Goal: Task Accomplishment & Management: Manage account settings

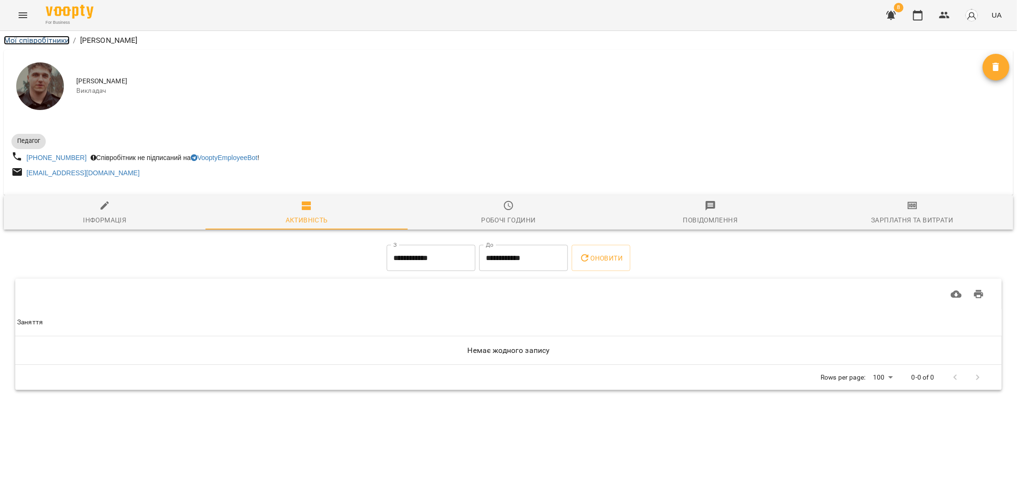
click at [56, 41] on link "Мої співробітники" at bounding box center [37, 40] width 66 height 9
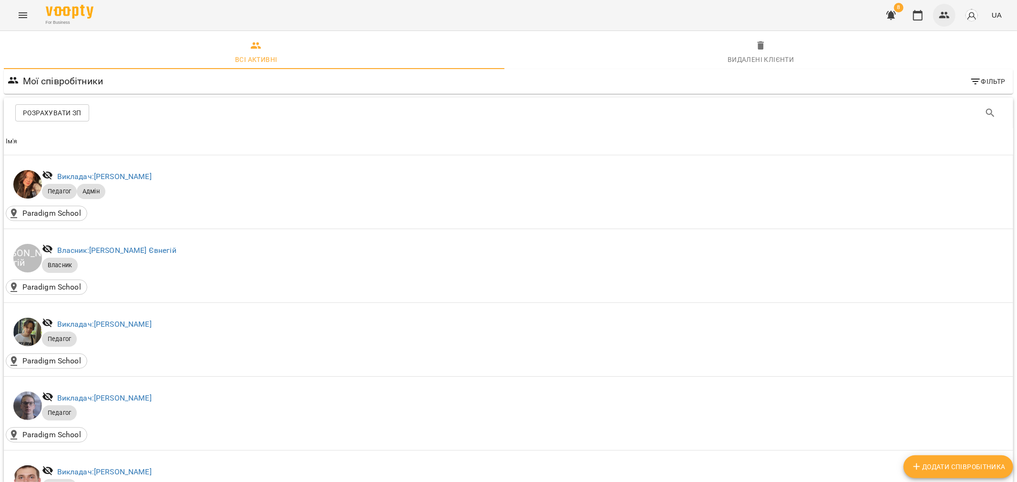
click at [942, 22] on button "button" at bounding box center [944, 15] width 23 height 23
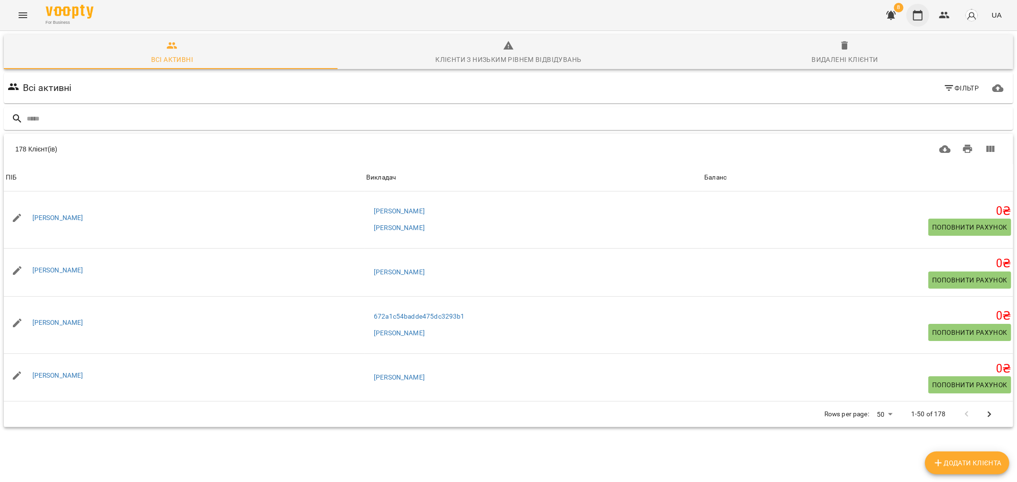
click at [927, 20] on button "button" at bounding box center [917, 15] width 23 height 23
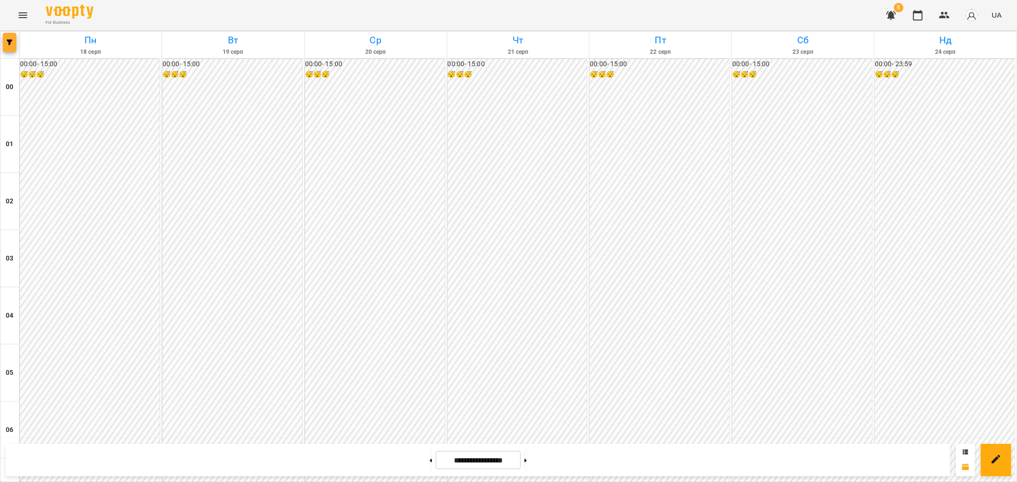
click at [15, 42] on span "button" at bounding box center [9, 43] width 13 height 6
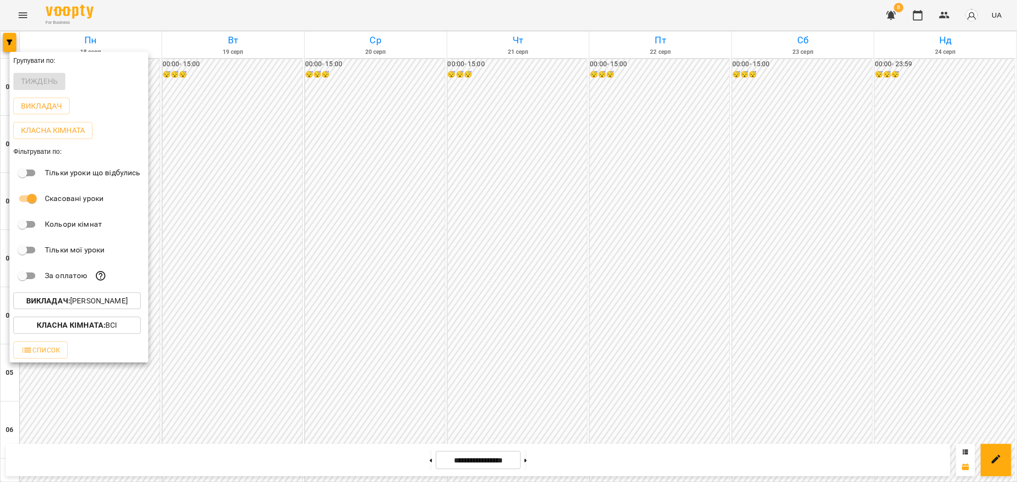
click at [86, 306] on p "Викладач : [PERSON_NAME]" at bounding box center [77, 301] width 102 height 11
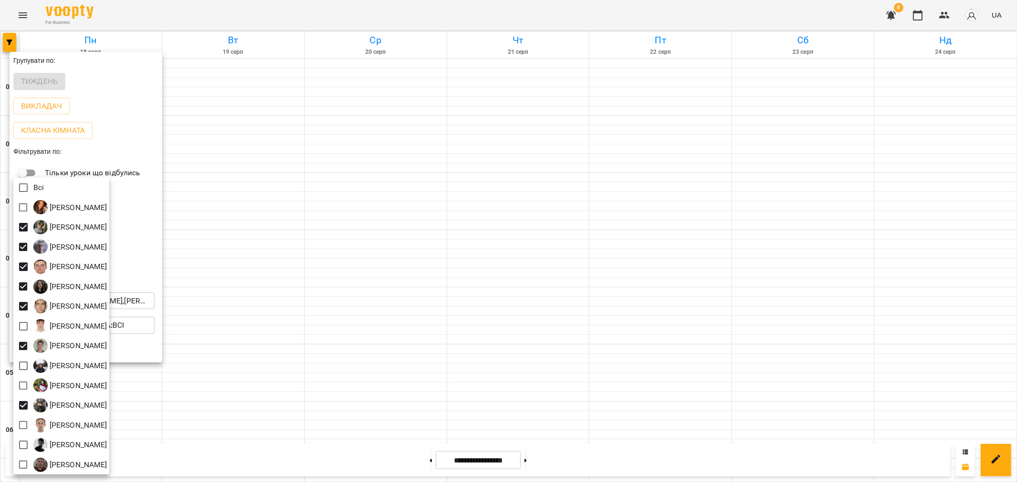
click at [249, 178] on div at bounding box center [508, 241] width 1017 height 482
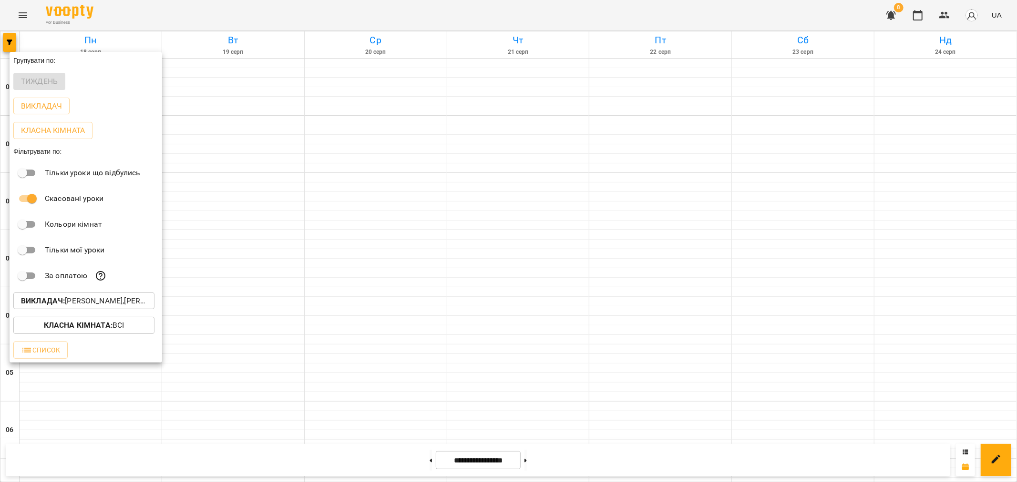
click at [333, 235] on div at bounding box center [508, 241] width 1017 height 482
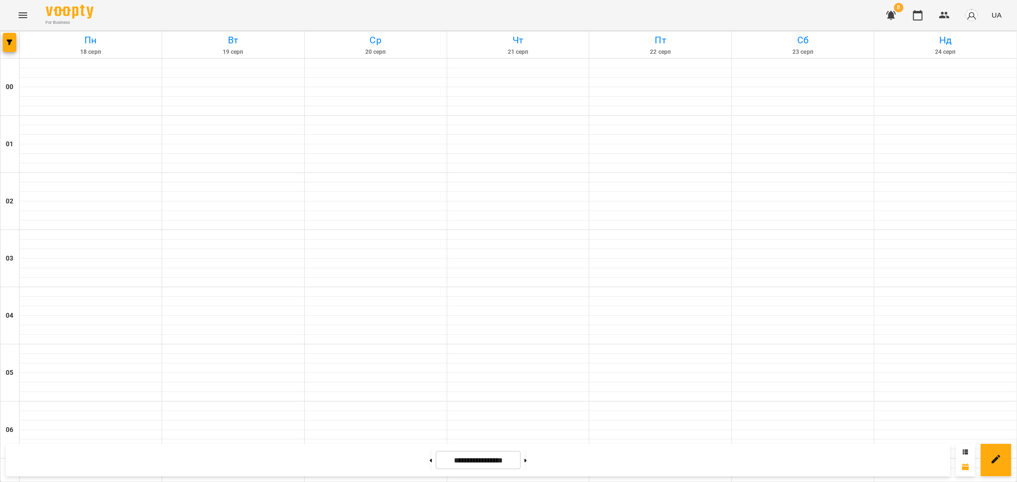
scroll to position [530, 0]
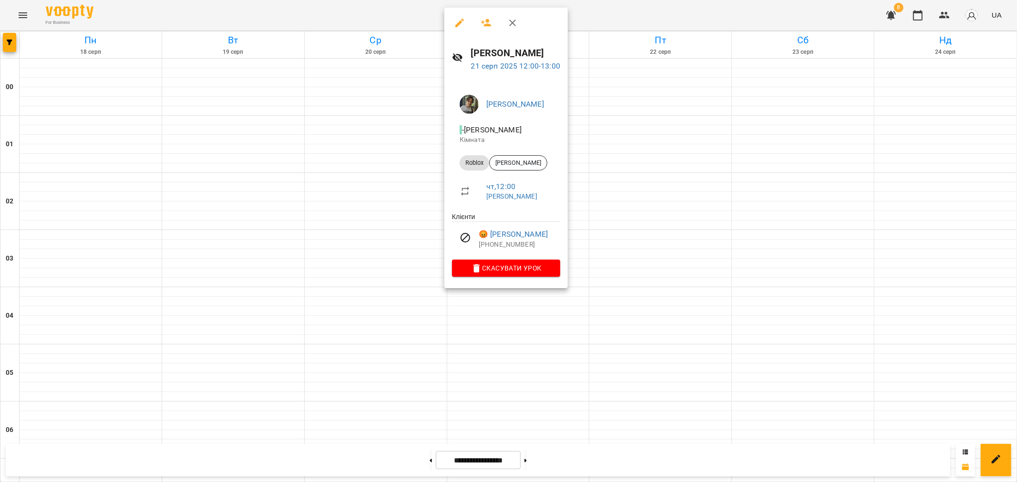
click at [540, 303] on div at bounding box center [508, 241] width 1017 height 482
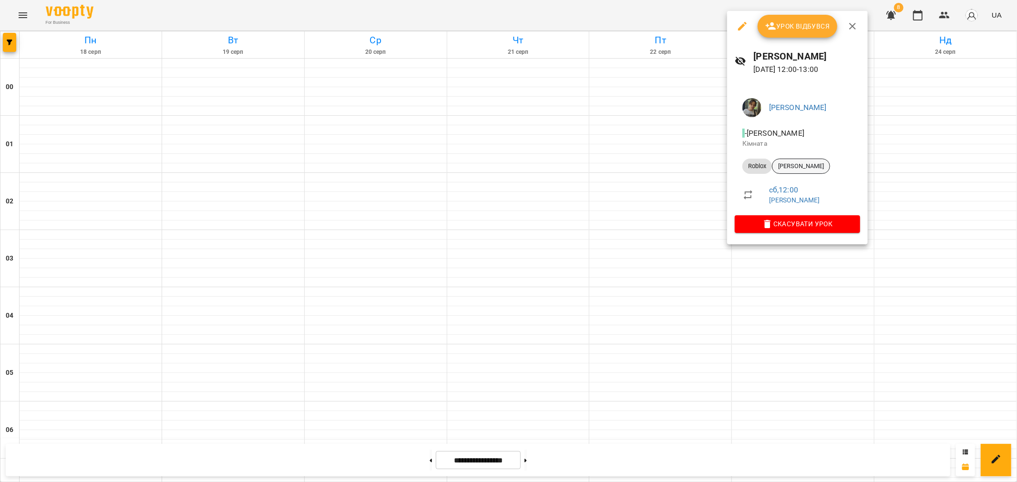
click at [804, 173] on div "[PERSON_NAME]" at bounding box center [801, 166] width 58 height 15
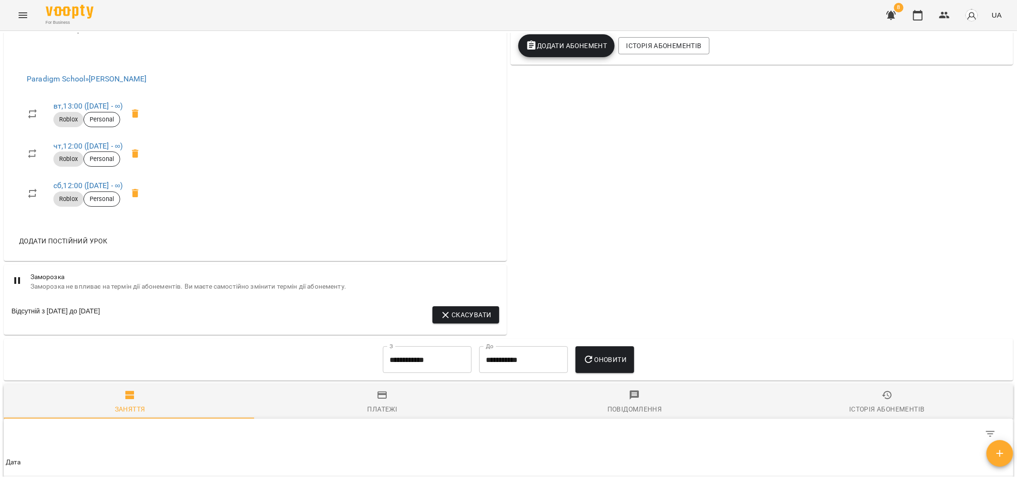
scroll to position [370, 0]
click at [914, 16] on icon "button" at bounding box center [917, 15] width 11 height 11
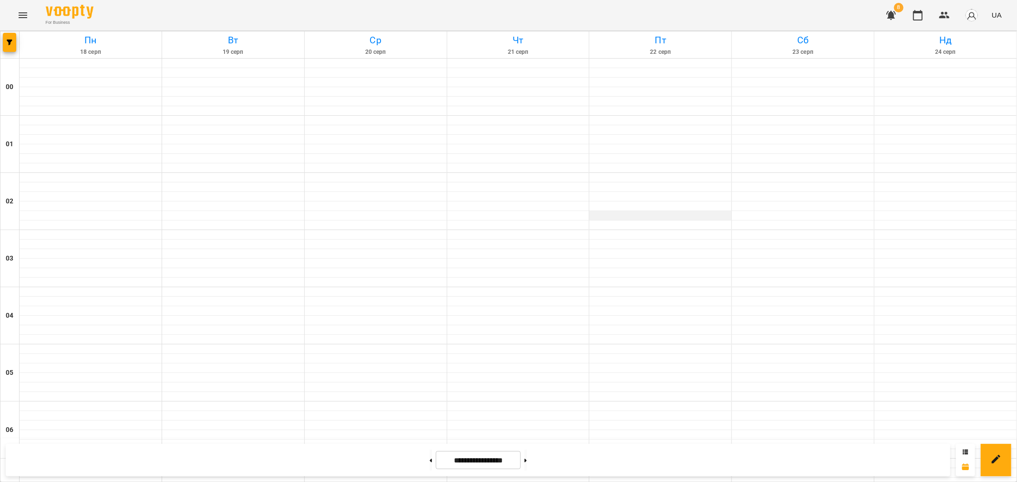
scroll to position [477, 0]
click at [430, 466] on button at bounding box center [431, 460] width 2 height 21
click at [527, 463] on button at bounding box center [525, 460] width 2 height 21
type input "**********"
